Goal: Information Seeking & Learning: Check status

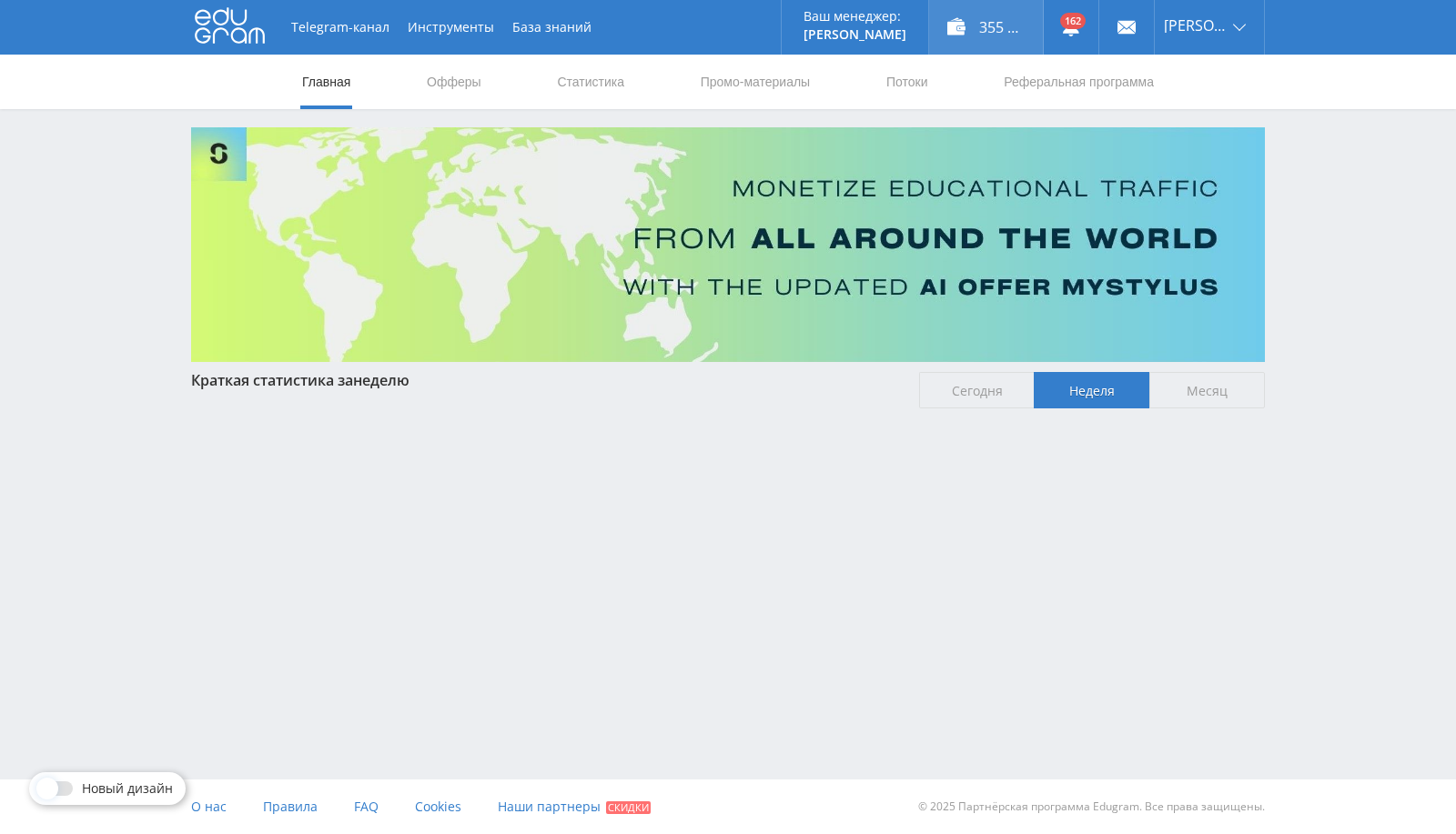
click at [1004, 27] on div "355 744,00 ₽" at bounding box center [986, 27] width 114 height 54
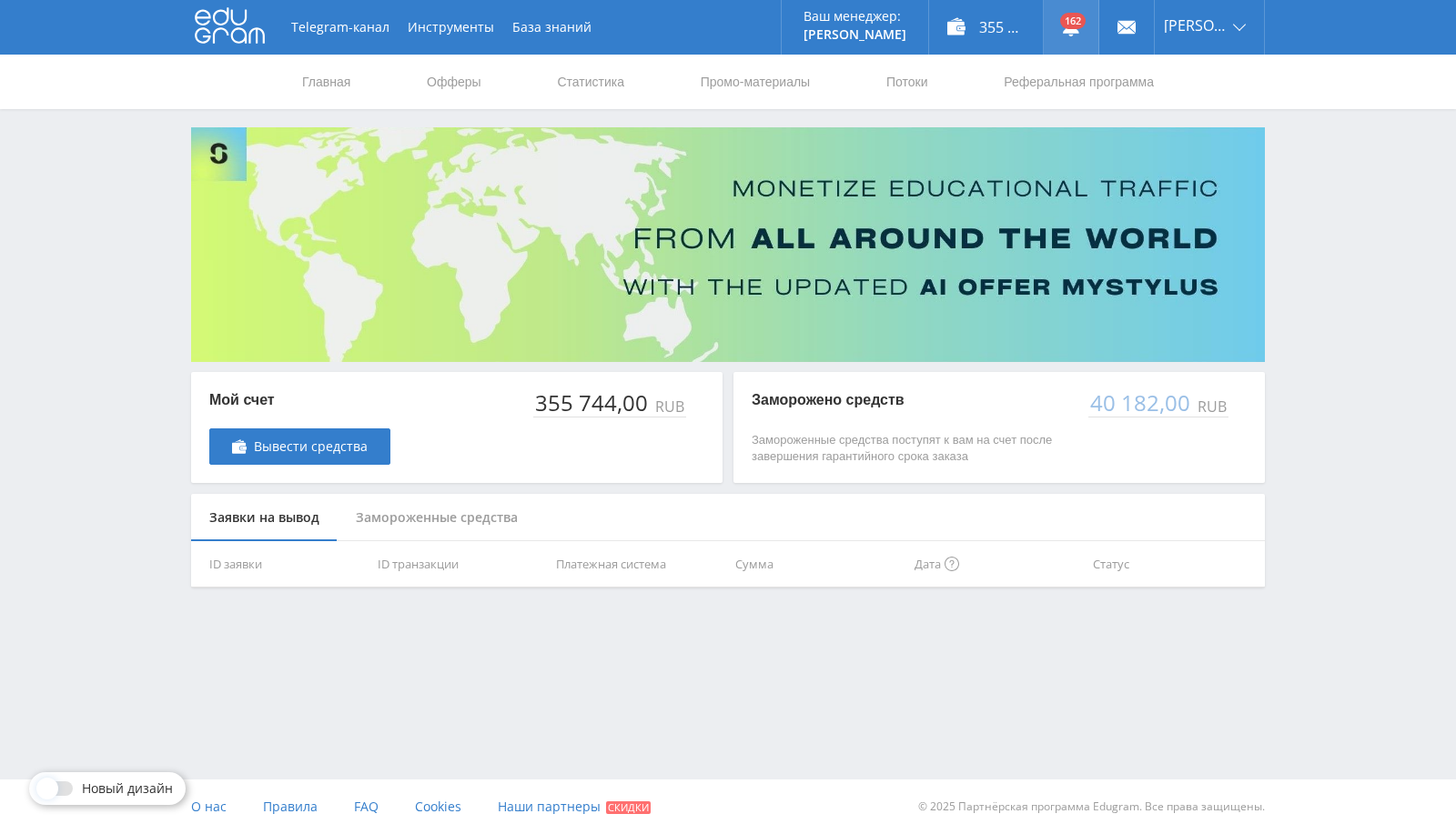
click at [1098, 16] on link at bounding box center [1071, 27] width 54 height 54
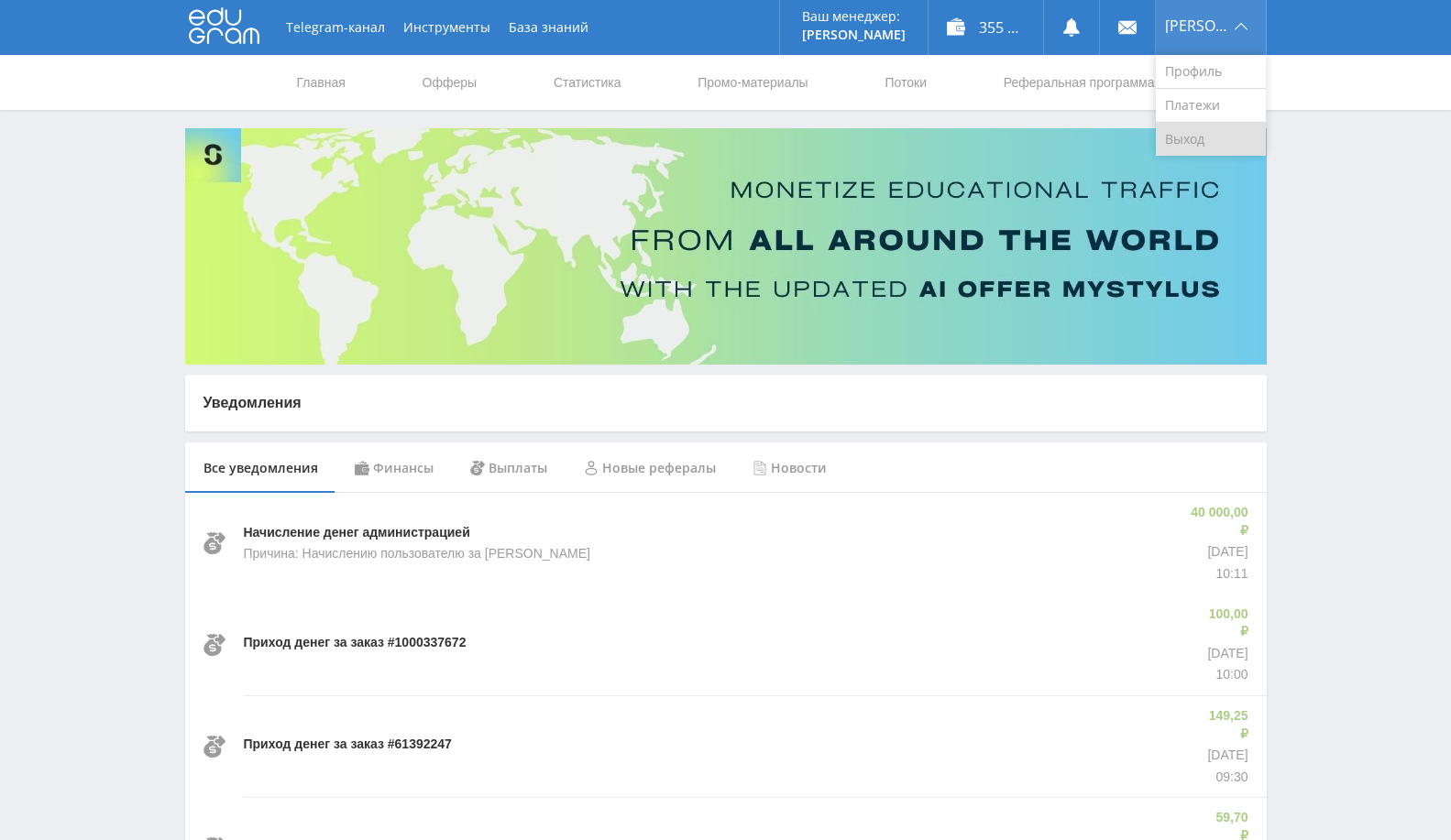
click at [1217, 147] on link "Выход" at bounding box center [1210, 139] width 110 height 33
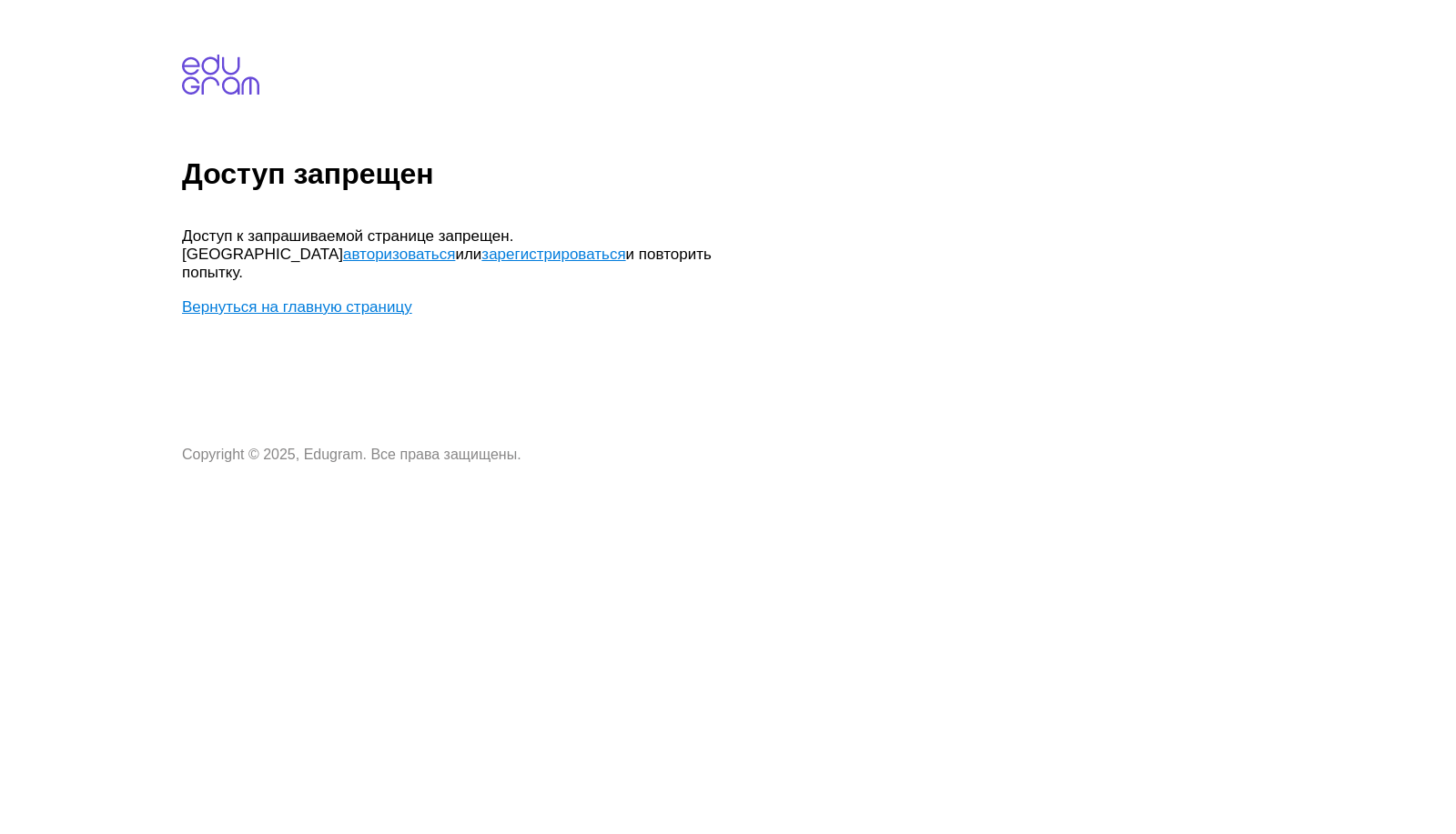
click at [348, 298] on link "Вернуться на главную страницу" at bounding box center [297, 307] width 230 height 17
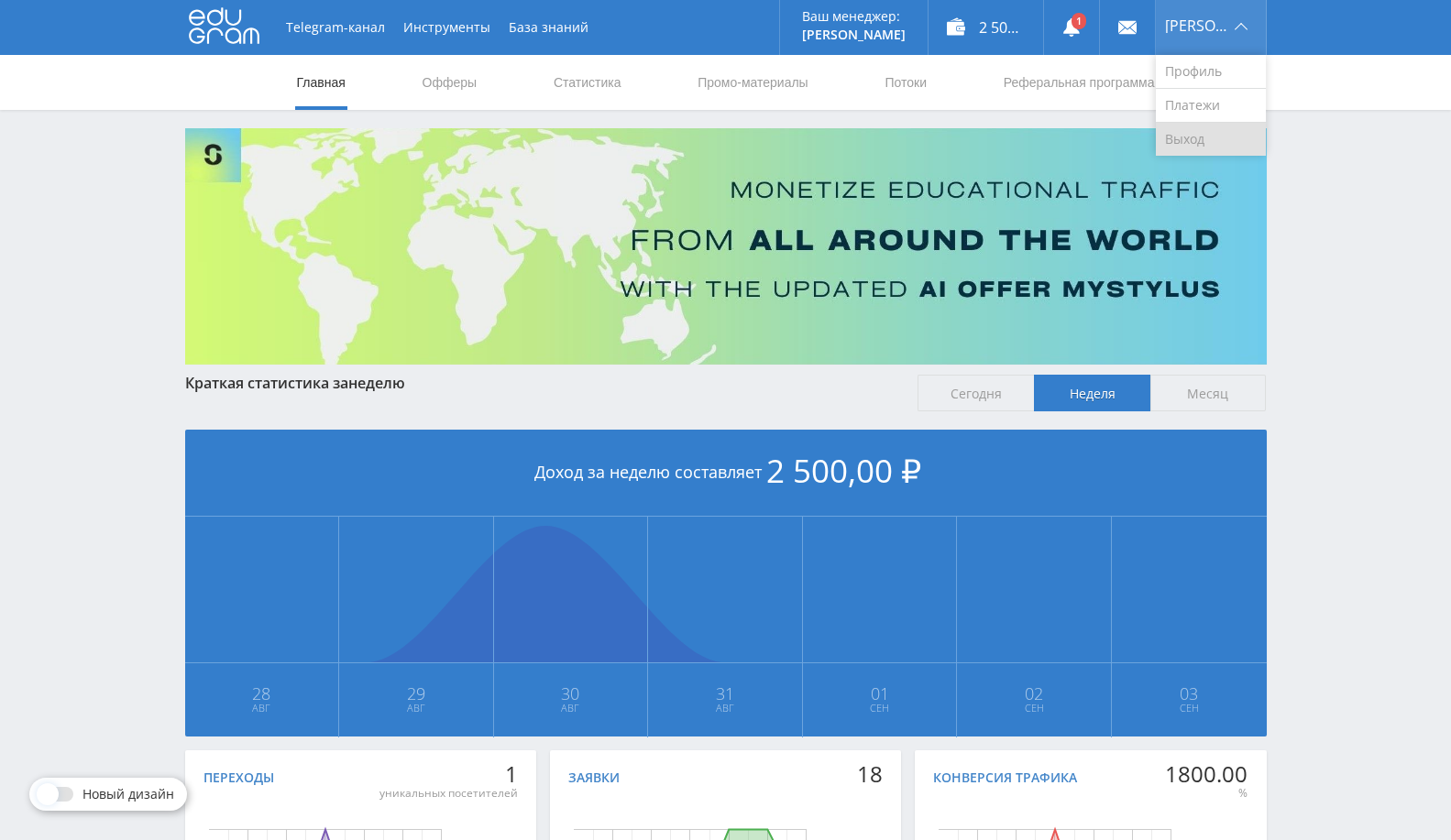
click at [1194, 127] on link "Выход" at bounding box center [1210, 139] width 110 height 33
click at [1218, 128] on link "Выход" at bounding box center [1210, 139] width 110 height 33
drag, startPoint x: 1080, startPoint y: 28, endPoint x: 1104, endPoint y: 36, distance: 25.3
click at [1079, 28] on use at bounding box center [1071, 27] width 17 height 19
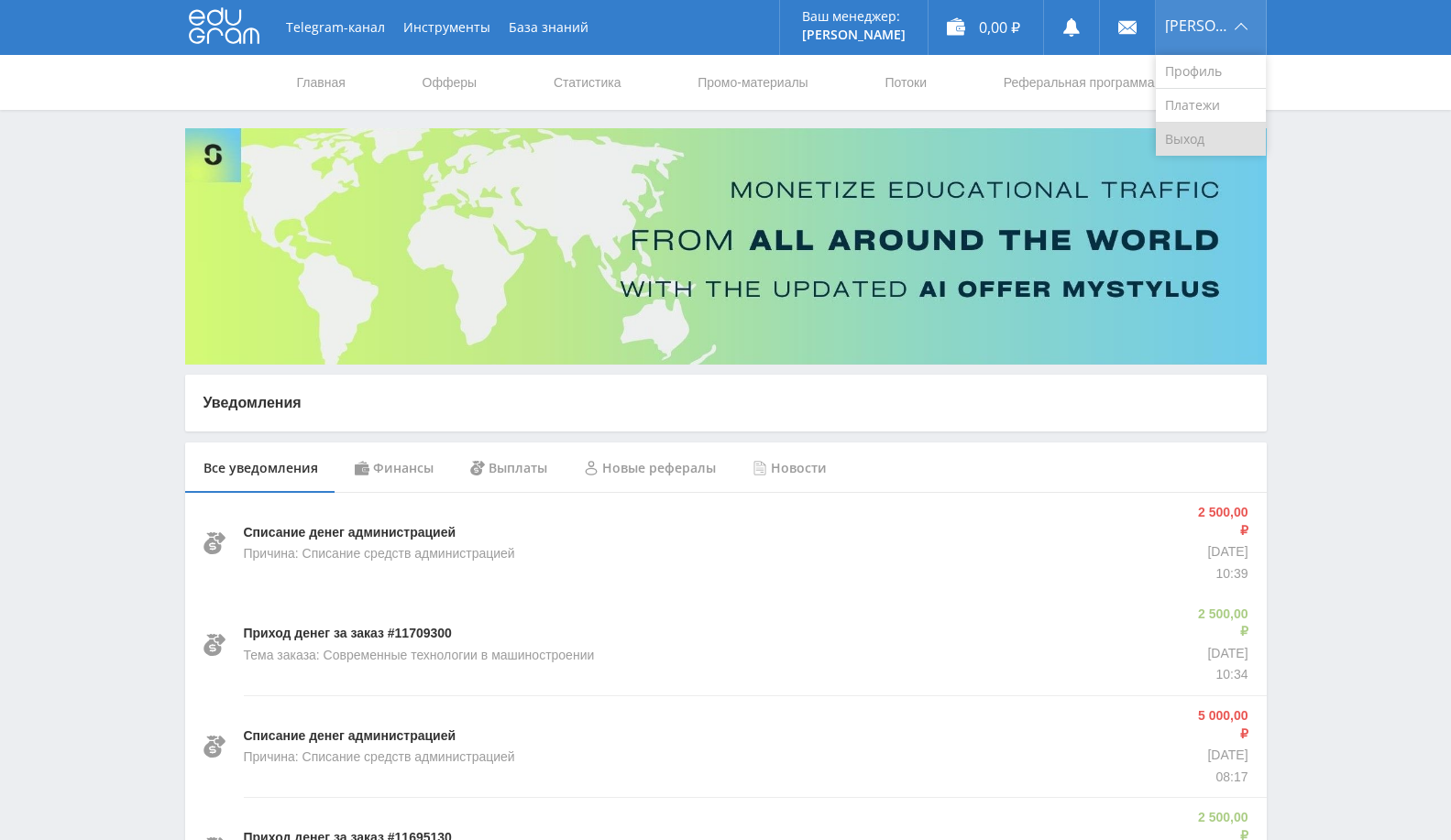
drag, startPoint x: 1197, startPoint y: 137, endPoint x: 1191, endPoint y: 127, distance: 11.7
click at [1197, 137] on link "Выход" at bounding box center [1210, 139] width 110 height 33
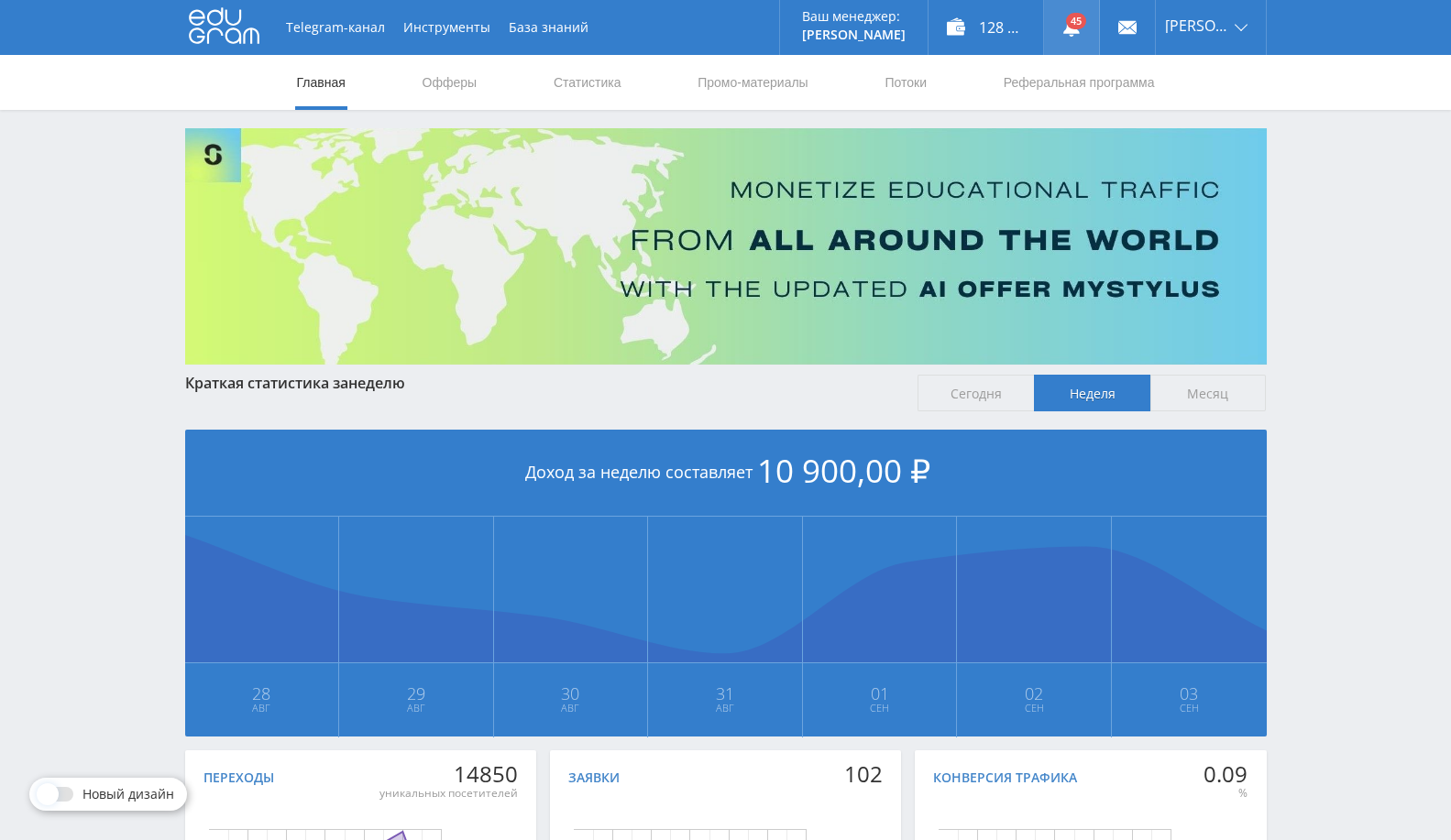
click at [1084, 26] on link at bounding box center [1071, 27] width 55 height 55
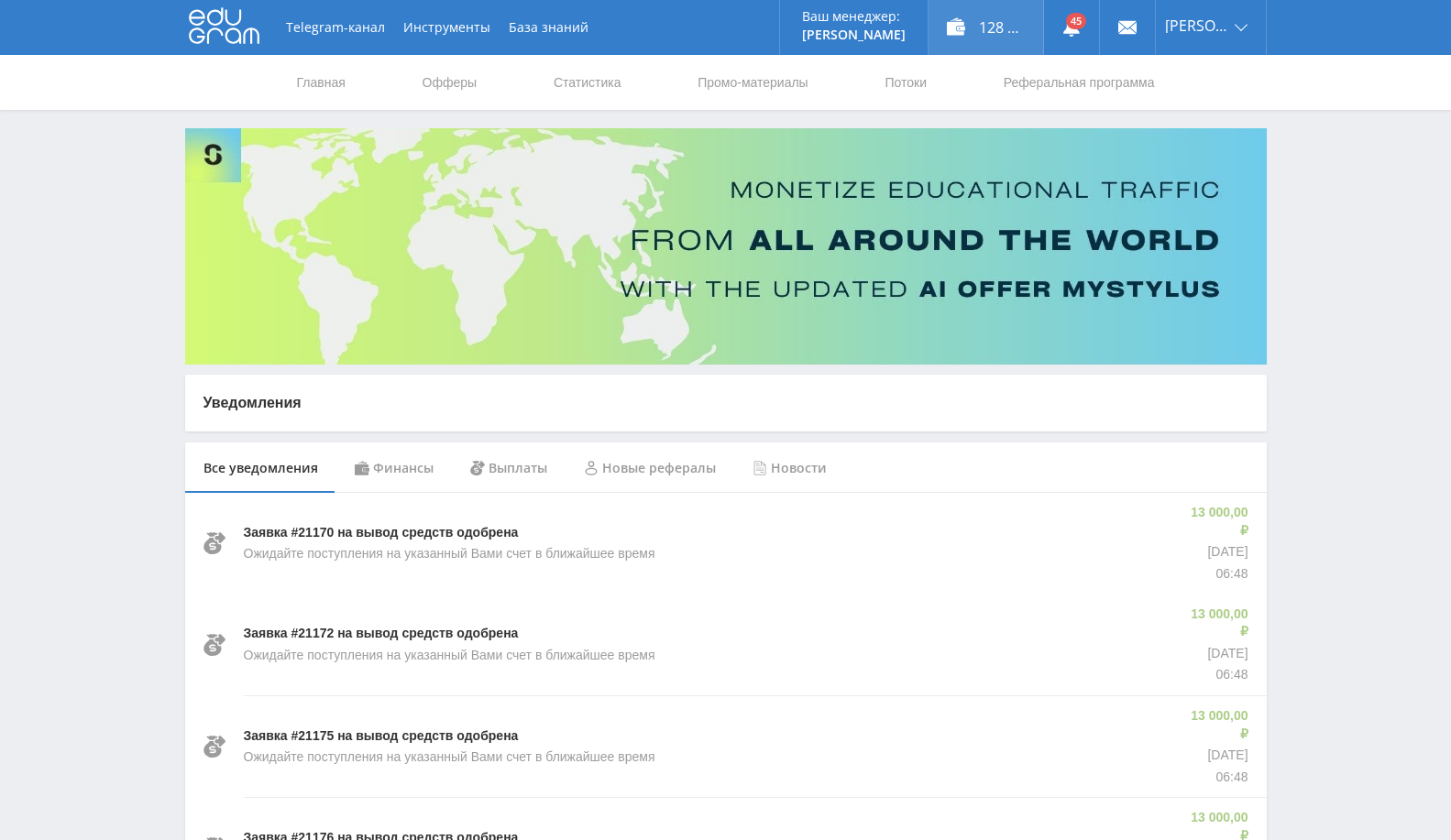
click at [1041, 37] on div "128 650,00 ₽" at bounding box center [986, 27] width 115 height 55
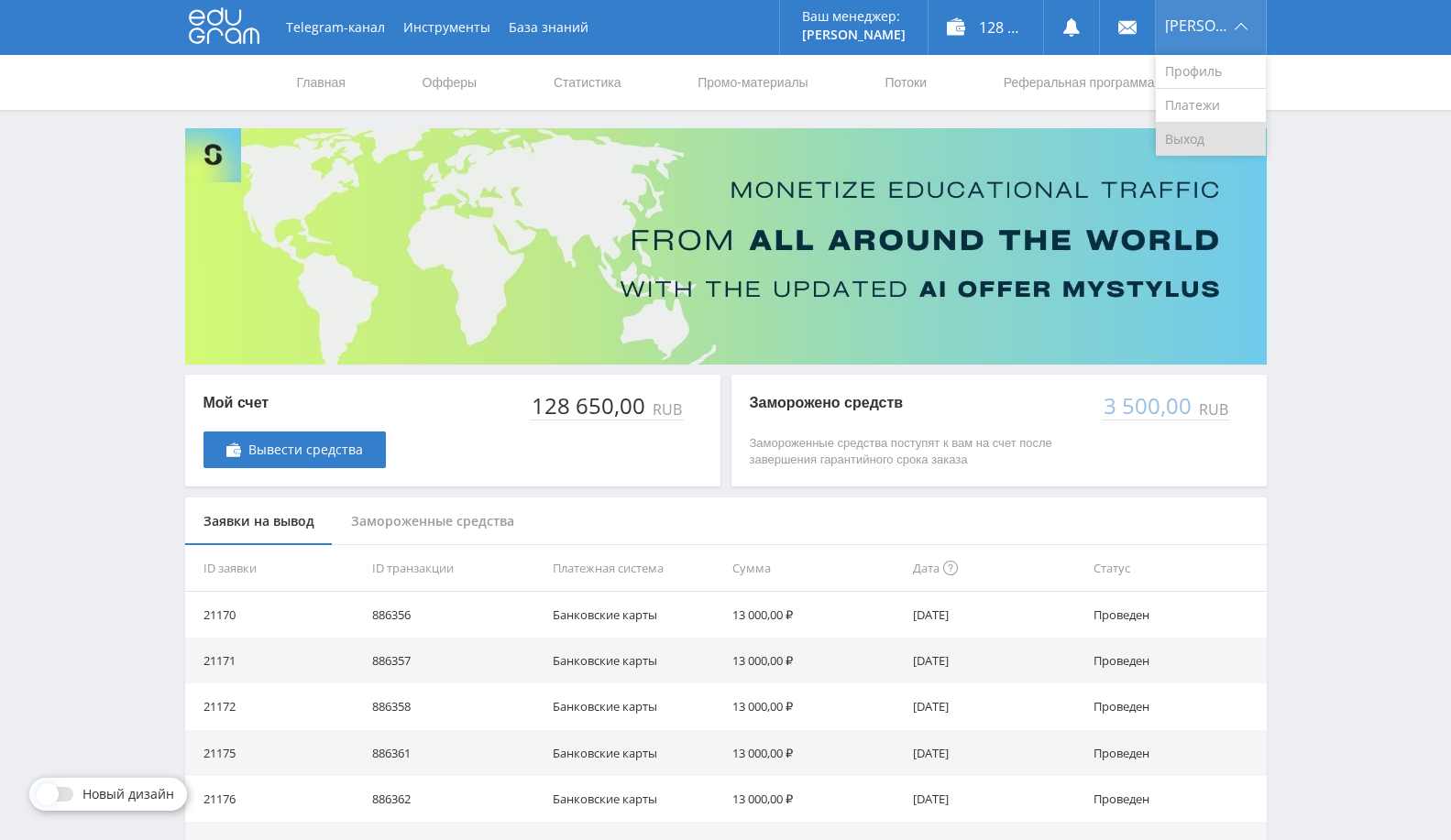
click at [1188, 142] on link "Выход" at bounding box center [1210, 139] width 110 height 33
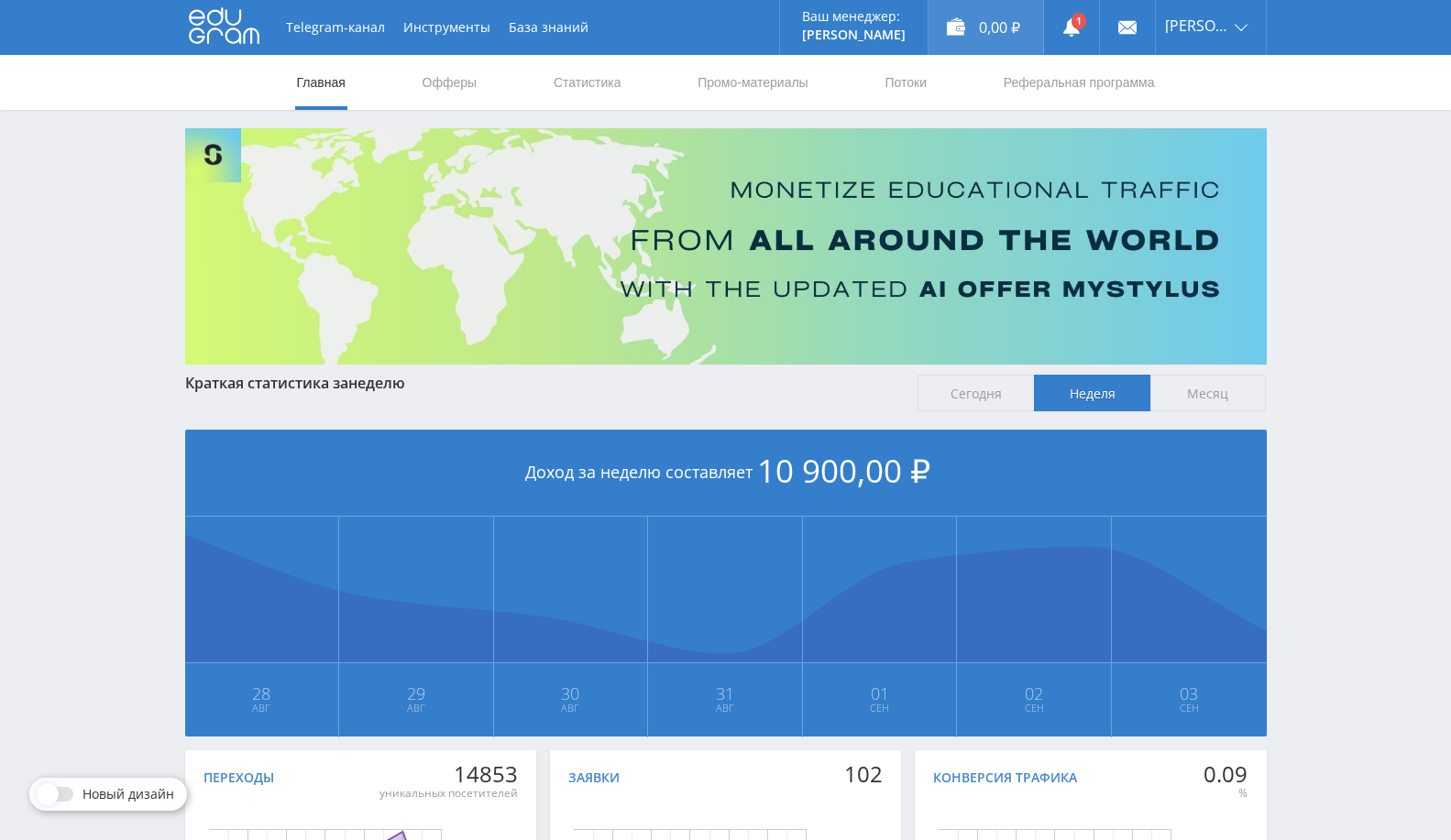
click at [1029, 37] on div "0,00 ₽" at bounding box center [986, 27] width 115 height 55
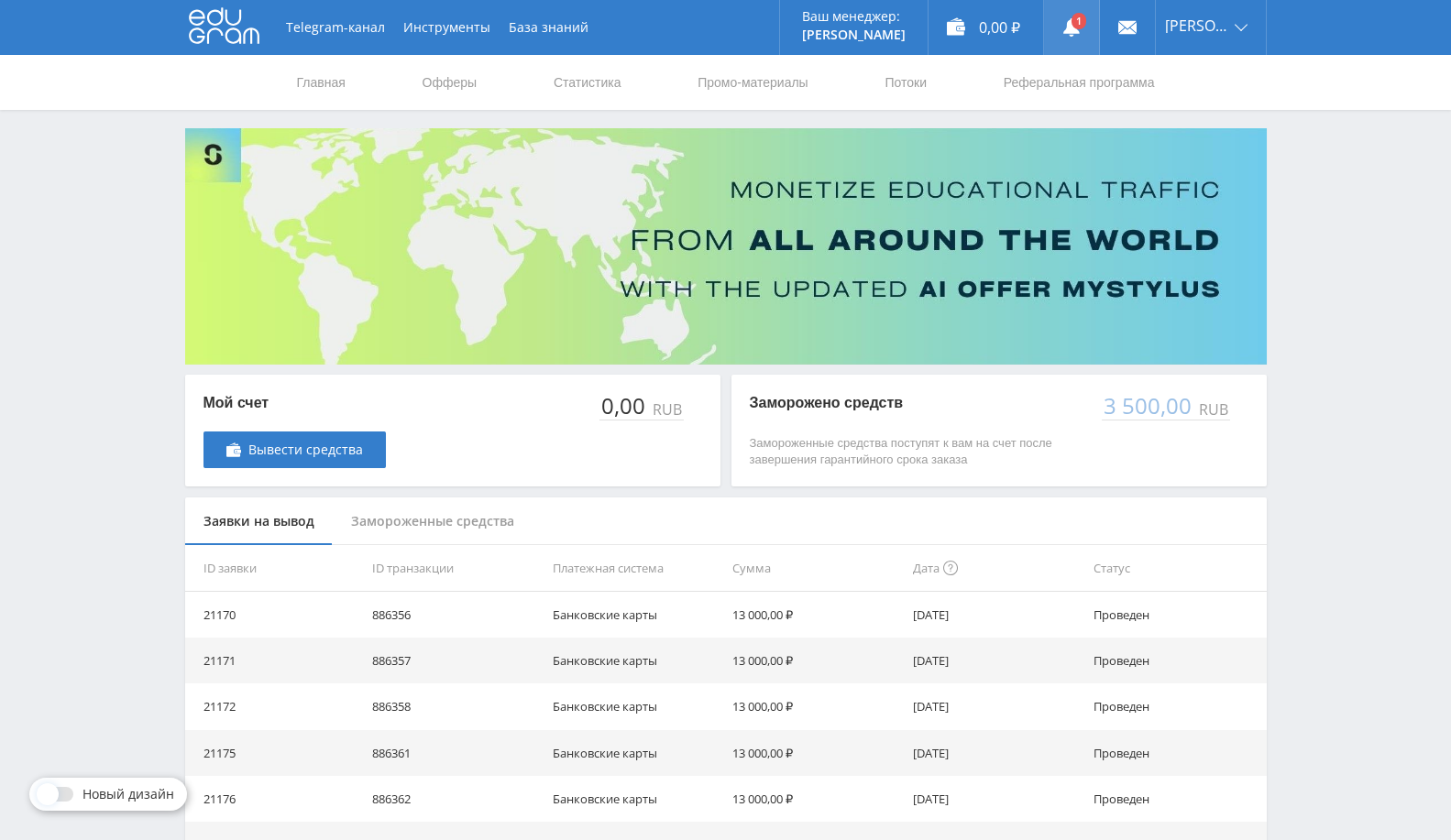
click at [1098, 29] on link at bounding box center [1071, 27] width 55 height 55
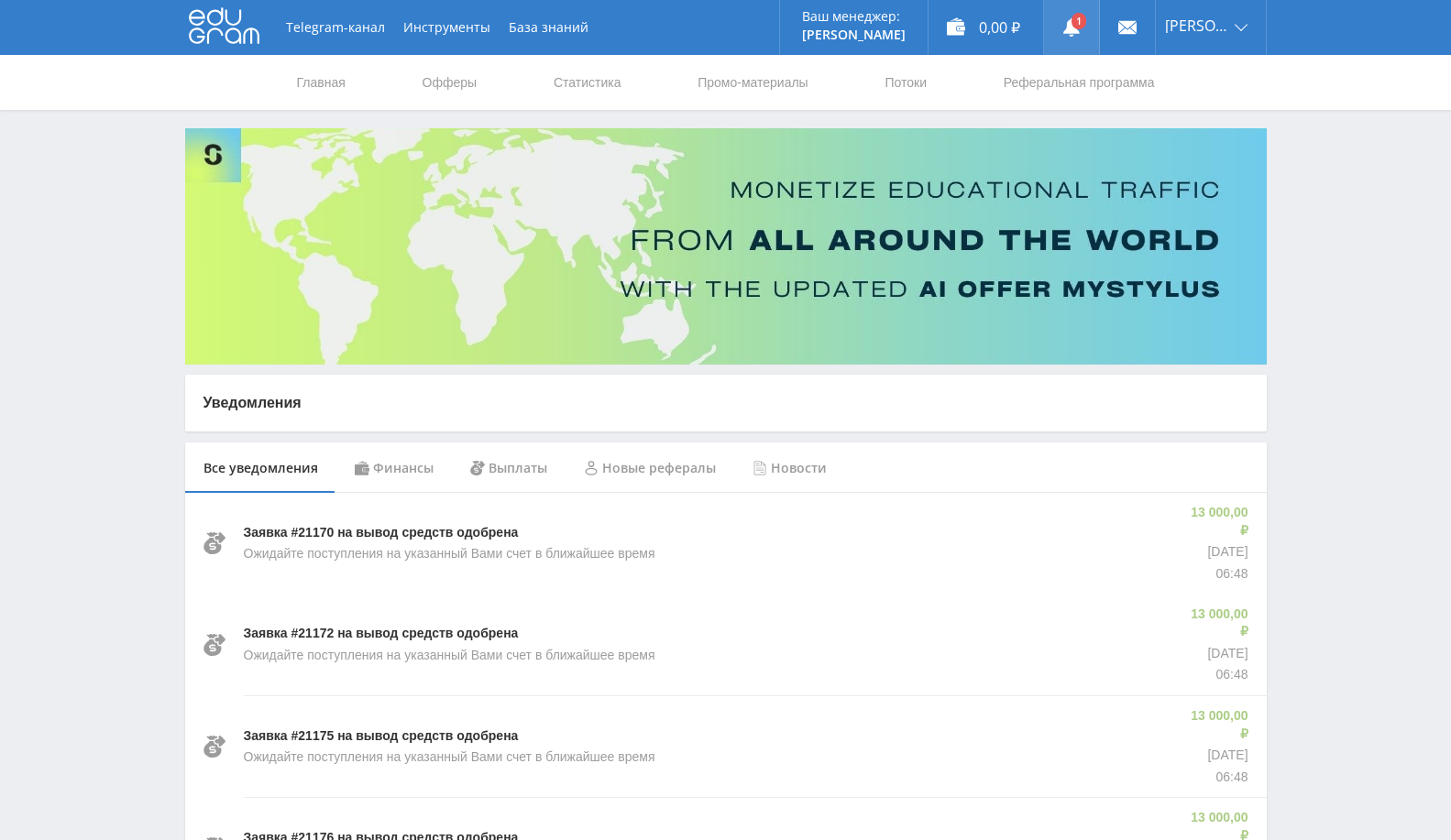
click at [1086, 27] on link at bounding box center [1071, 27] width 55 height 55
click at [385, 468] on div "Финансы" at bounding box center [394, 468] width 115 height 52
